Goal: Task Accomplishment & Management: Manage account settings

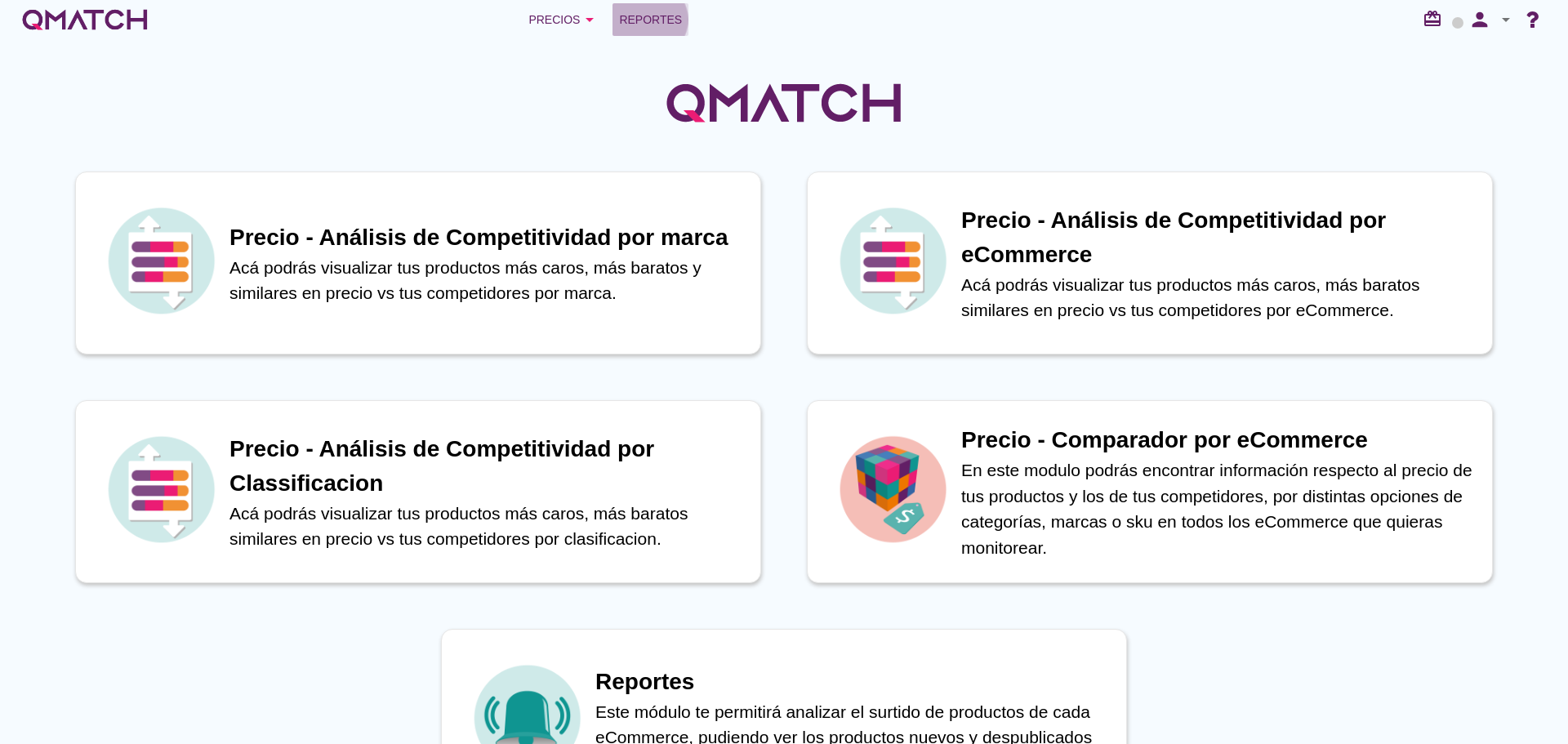
click at [665, 18] on span "Reportes" at bounding box center [650, 19] width 63 height 19
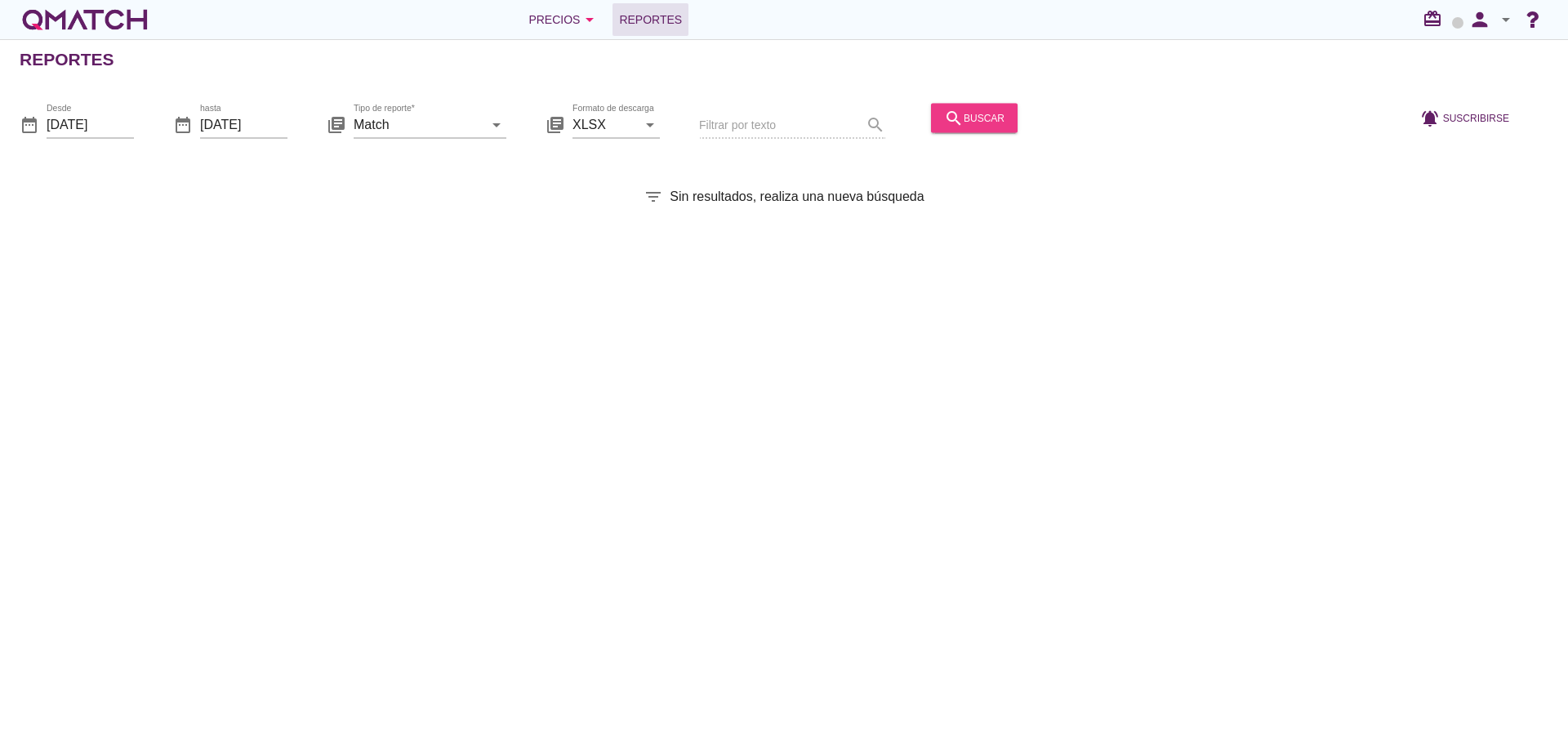
click at [959, 127] on div "search buscar" at bounding box center [973, 117] width 60 height 19
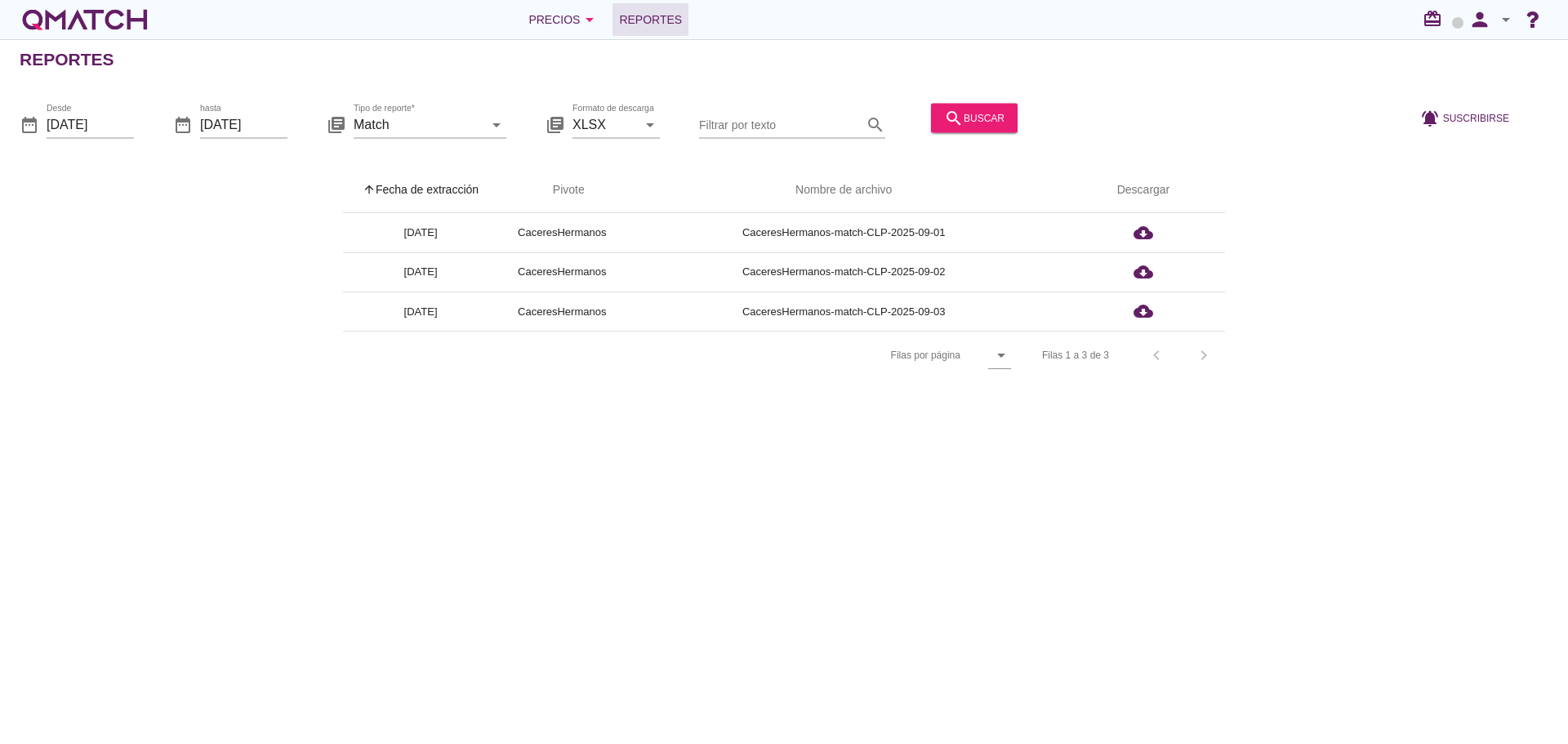
click at [1340, 375] on div "arrow_upward Fecha de extracción arrow_upward Pivote Nombre de archivo Descarga…" at bounding box center [783, 273] width 1529 height 212
click at [1476, 24] on icon "person" at bounding box center [1479, 19] width 32 height 23
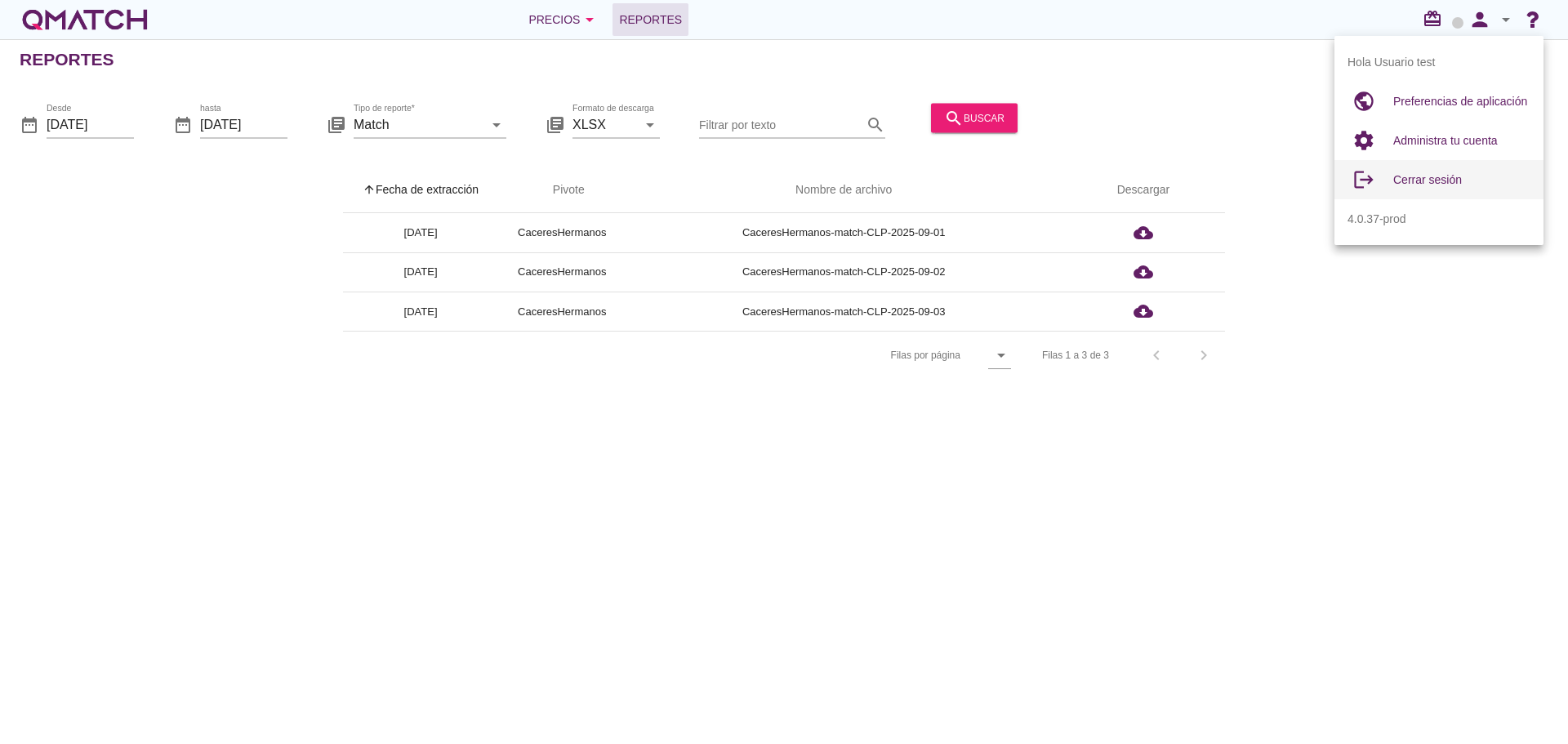
click at [1447, 178] on span "Cerrar sesión" at bounding box center [1427, 179] width 69 height 13
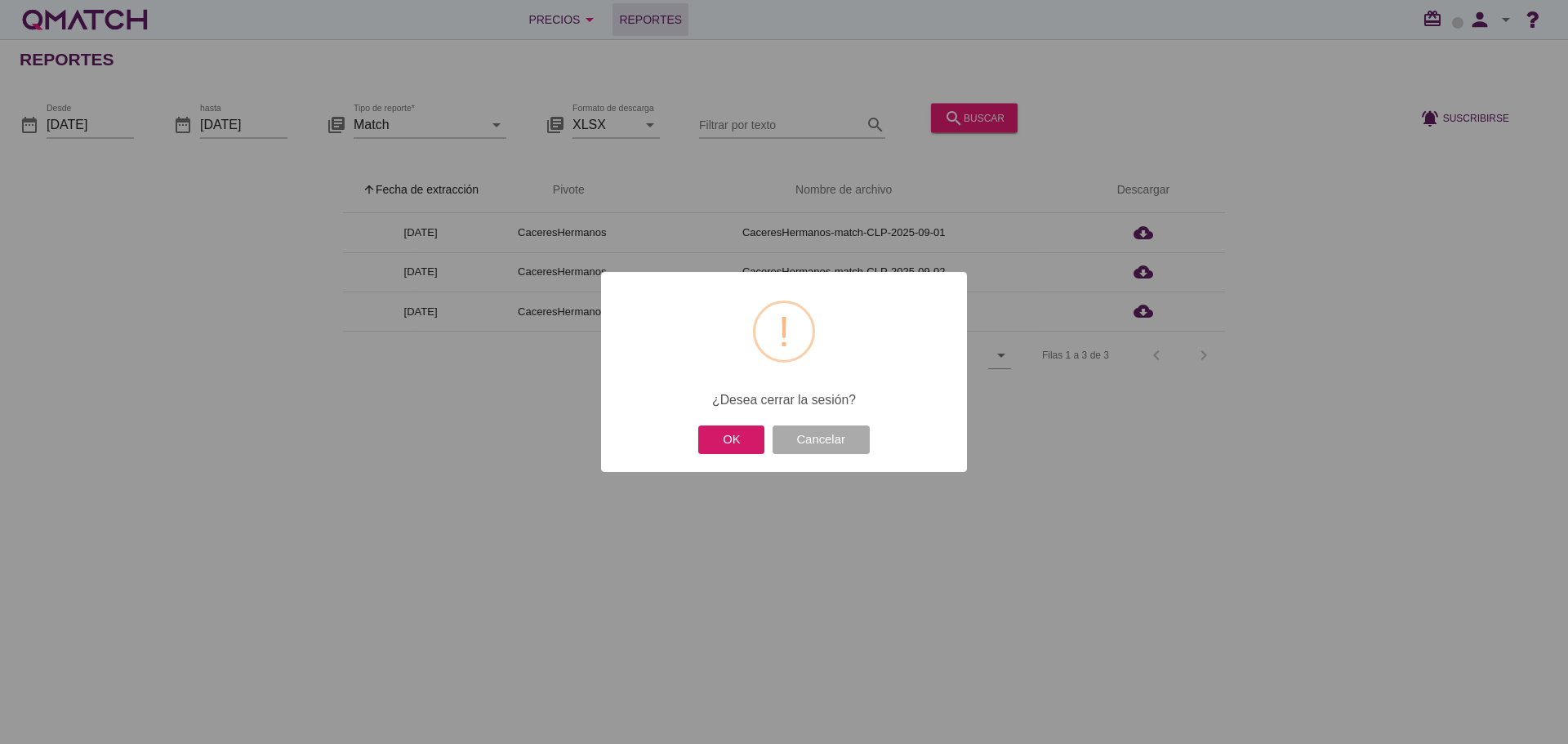
click at [746, 443] on button "OK" at bounding box center [732, 439] width 66 height 29
